Goal: Register for event/course

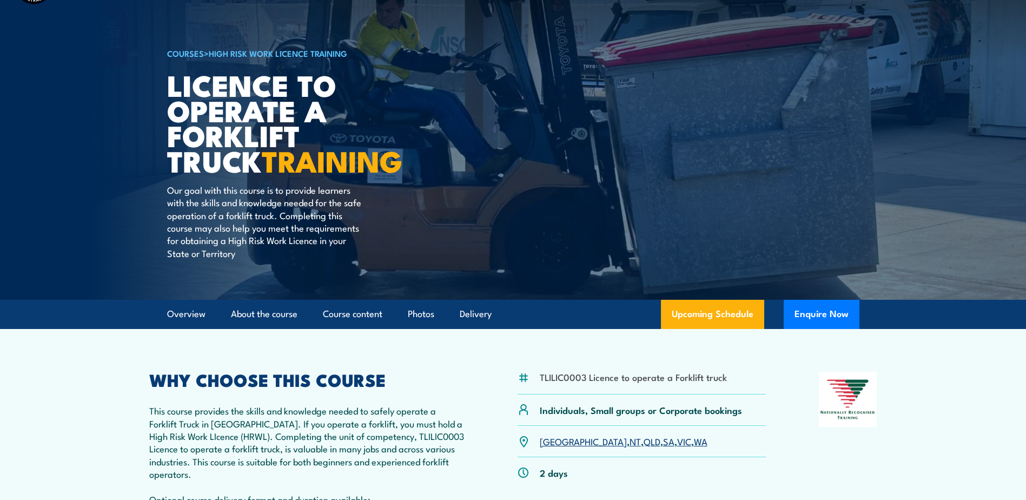
scroll to position [216, 0]
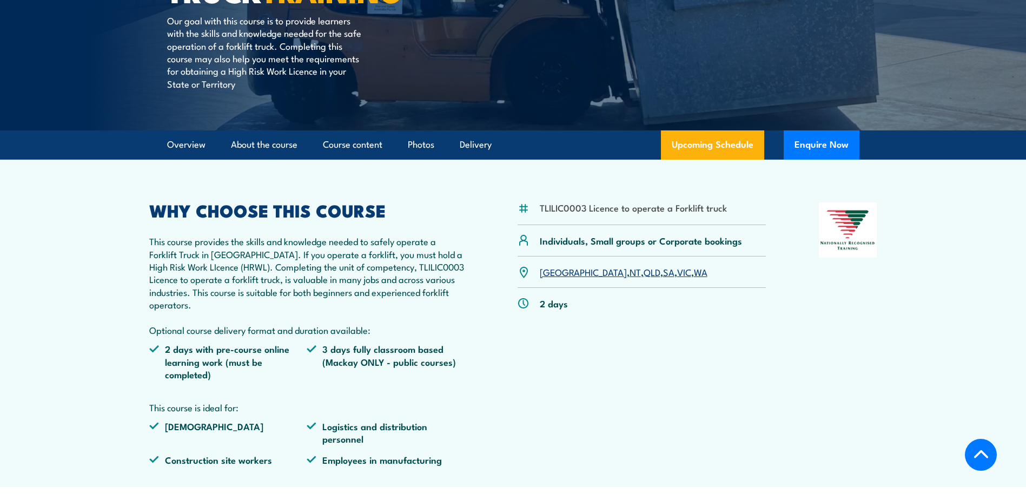
click at [677, 269] on link "VIC" at bounding box center [684, 271] width 14 height 13
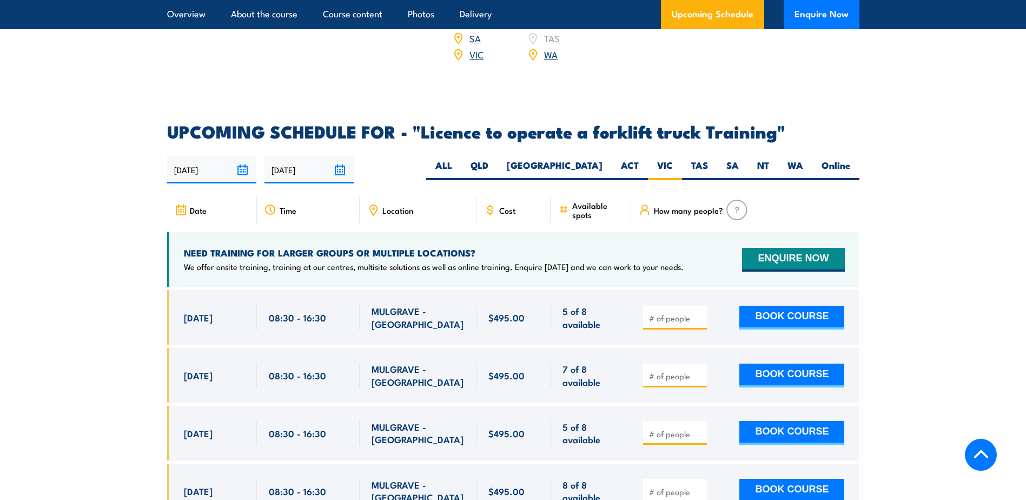
scroll to position [1703, 0]
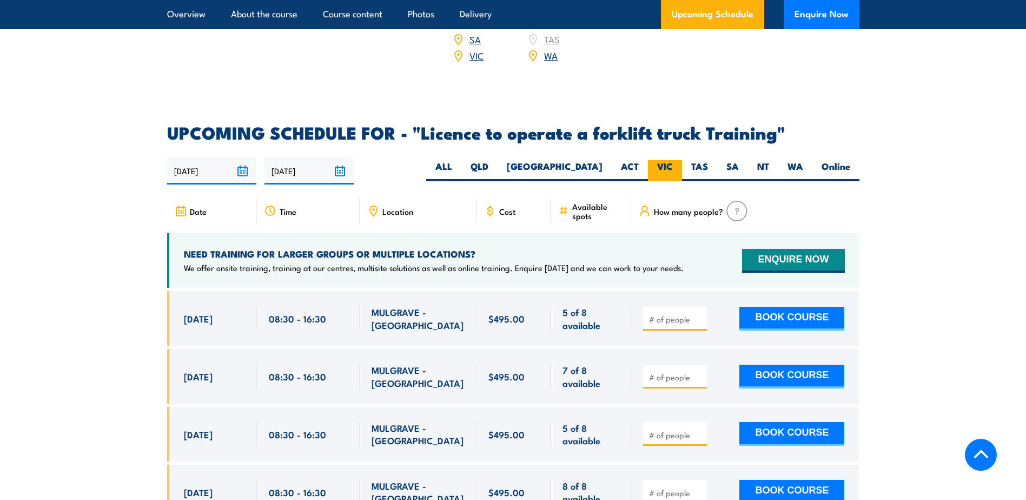
click at [670, 160] on label "VIC" at bounding box center [665, 170] width 34 height 21
click at [673, 160] on input "VIC" at bounding box center [676, 163] width 7 height 7
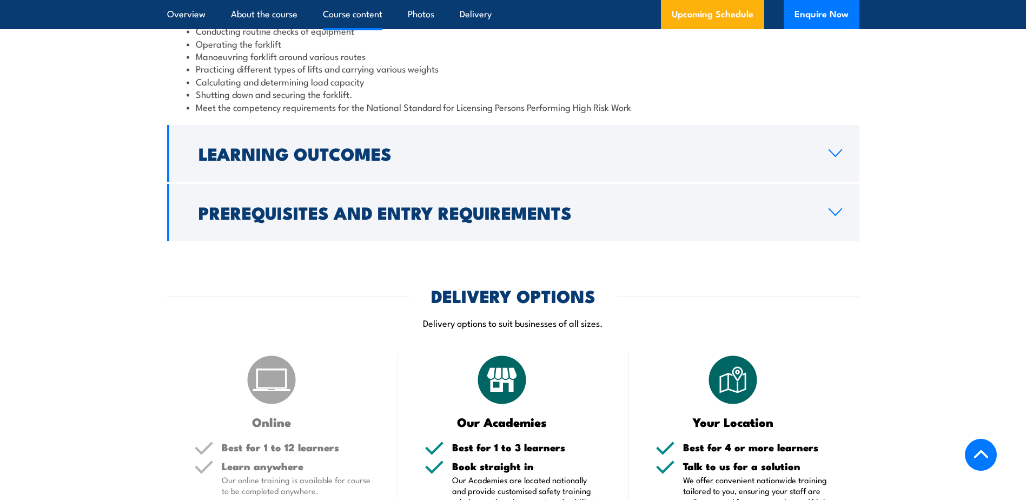
scroll to position [1053, 0]
